Goal: Check status: Check status

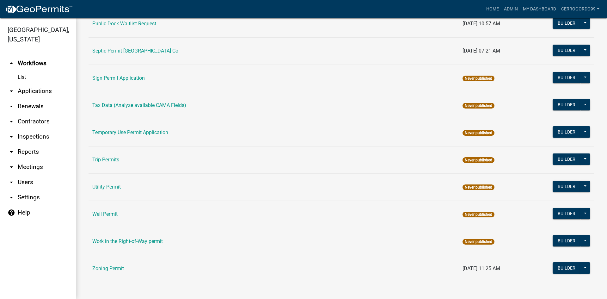
scroll to position [291, 0]
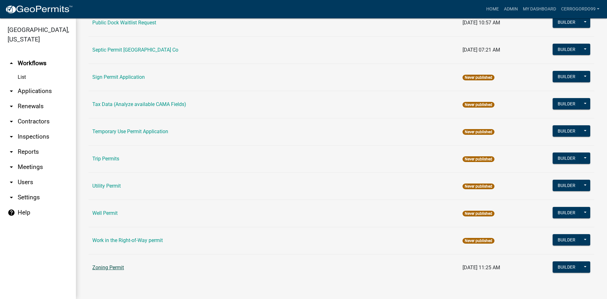
click at [109, 267] on link "Zoning Permit" at bounding box center [108, 267] width 32 height 6
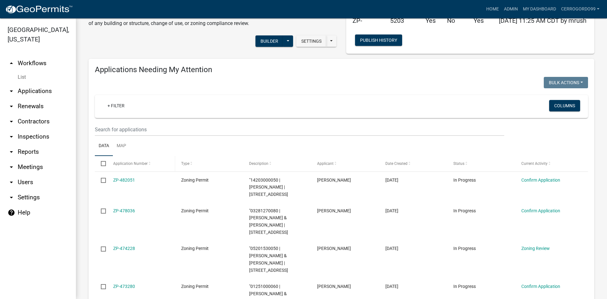
scroll to position [95, 0]
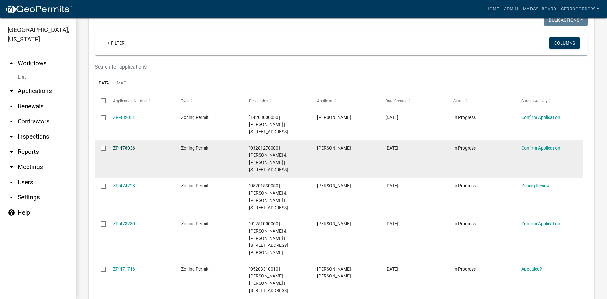
click at [125, 146] on link "ZP-478036" at bounding box center [124, 148] width 22 height 5
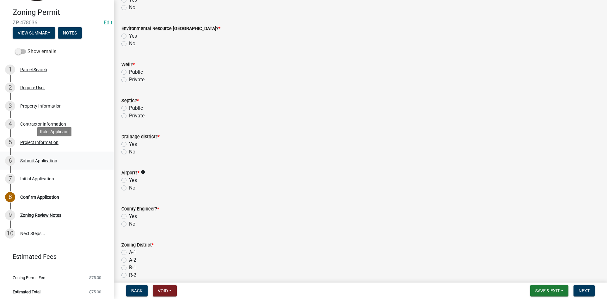
scroll to position [55, 0]
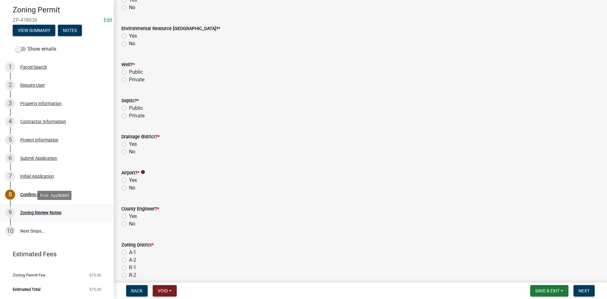
click at [50, 211] on div "Zoning Review Notes" at bounding box center [40, 212] width 41 height 4
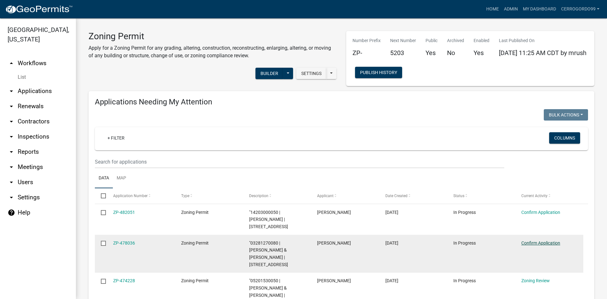
click at [530, 240] on link "Confirm Application" at bounding box center [541, 242] width 39 height 5
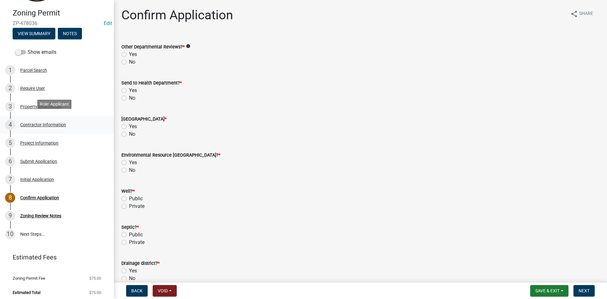
scroll to position [55, 0]
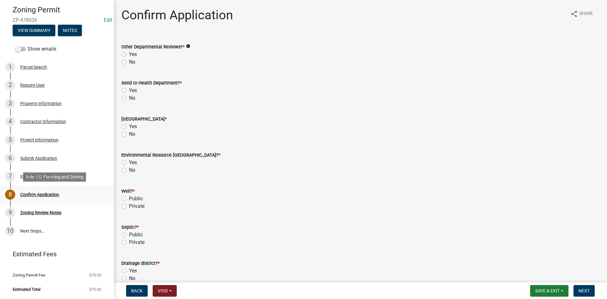
click at [46, 193] on div "Confirm Application" at bounding box center [39, 194] width 39 height 4
